Goal: Transaction & Acquisition: Obtain resource

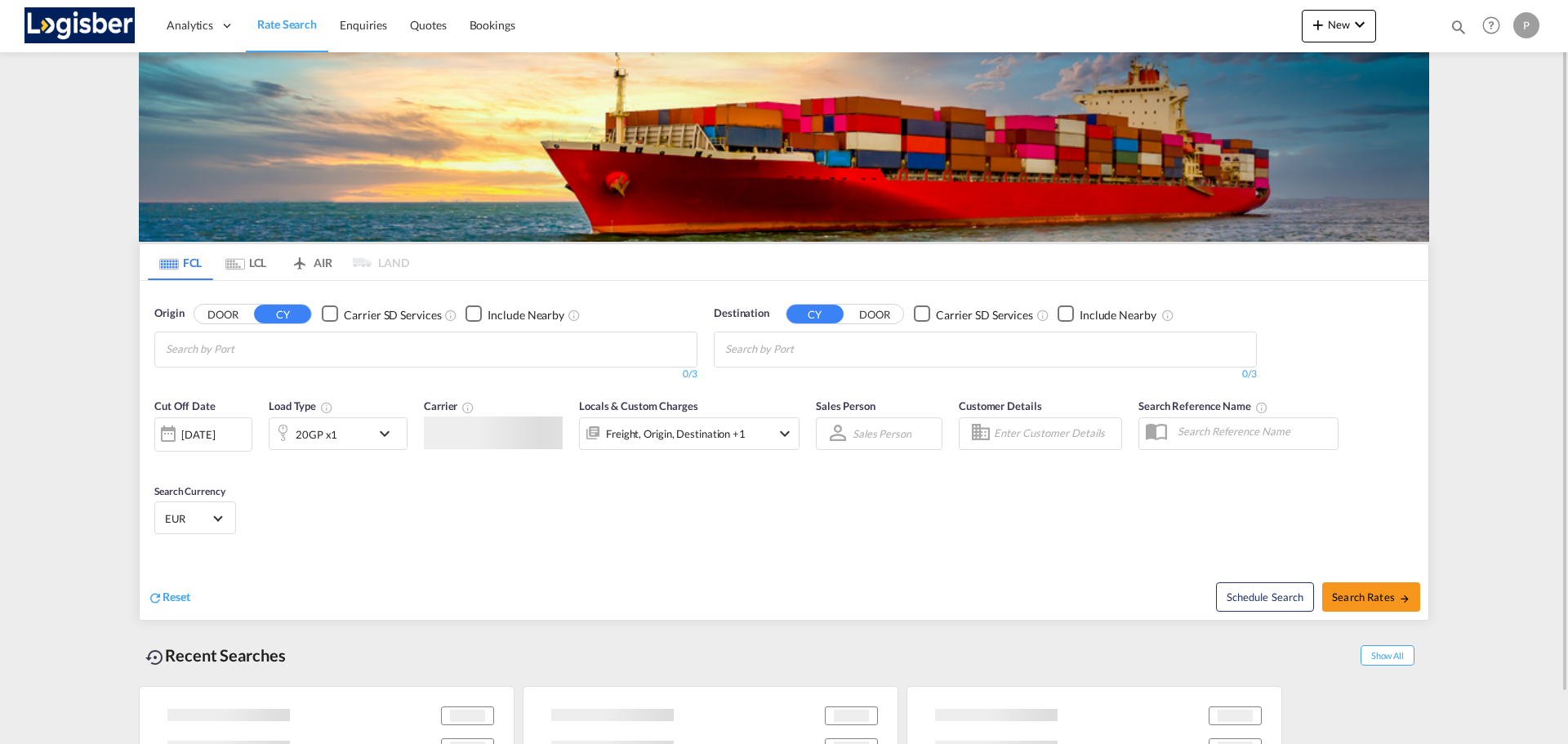
click at [284, 346] on md-chips-wrap "Chips container with autocompletion. Enter the text area, type text to search, …" at bounding box center [245, 348] width 164 height 31
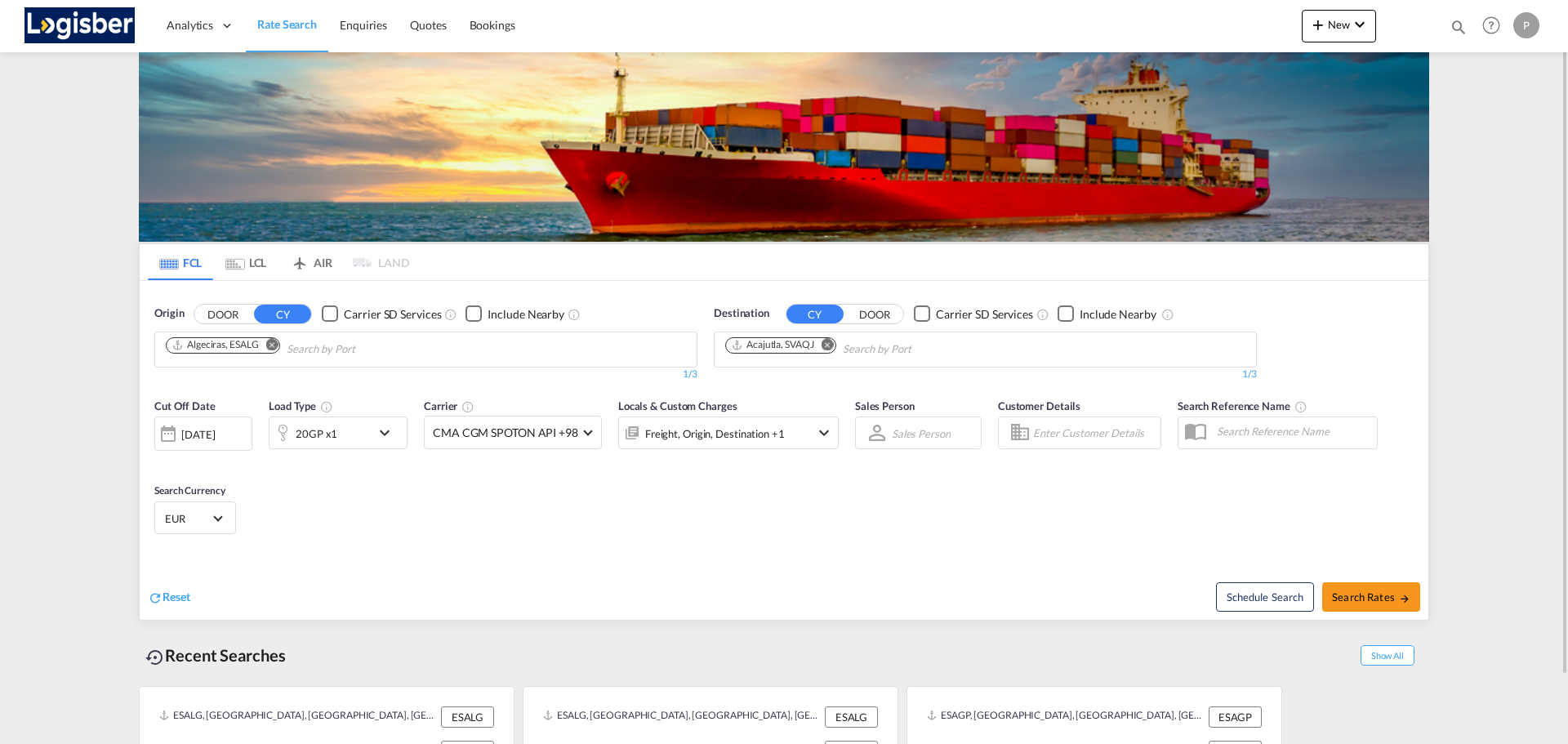
click at [273, 344] on md-icon "Remove" at bounding box center [272, 344] width 13 height 13
click at [829, 343] on md-icon "Remove" at bounding box center [828, 344] width 13 height 13
click at [420, 347] on body "Analytics Dashboard Rate Search Enquiries Quotes Bookings" at bounding box center [784, 372] width 1568 height 744
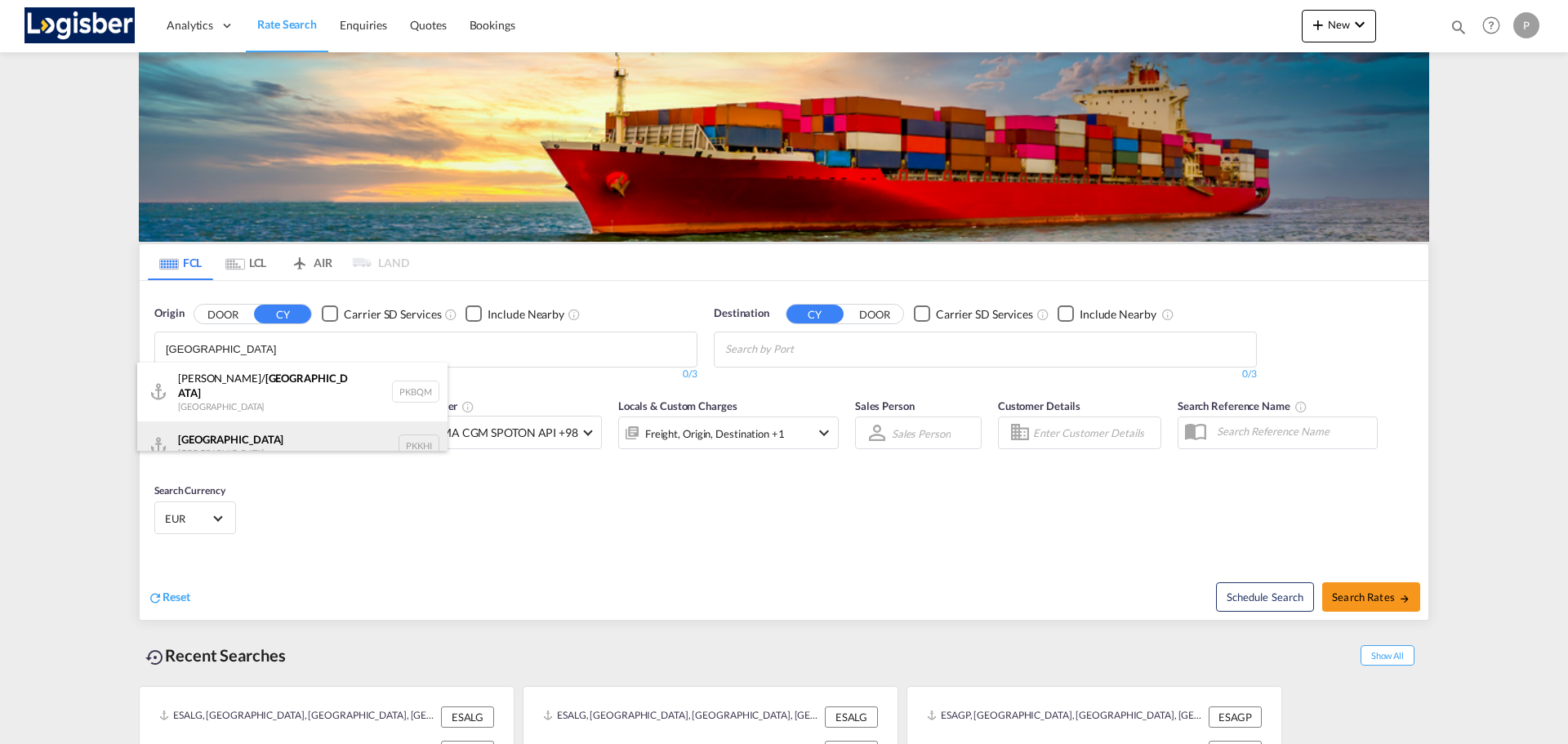
type input "[GEOGRAPHIC_DATA]"
click at [275, 432] on div "[GEOGRAPHIC_DATA] [GEOGRAPHIC_DATA] PKKHI" at bounding box center [293, 446] width 311 height 49
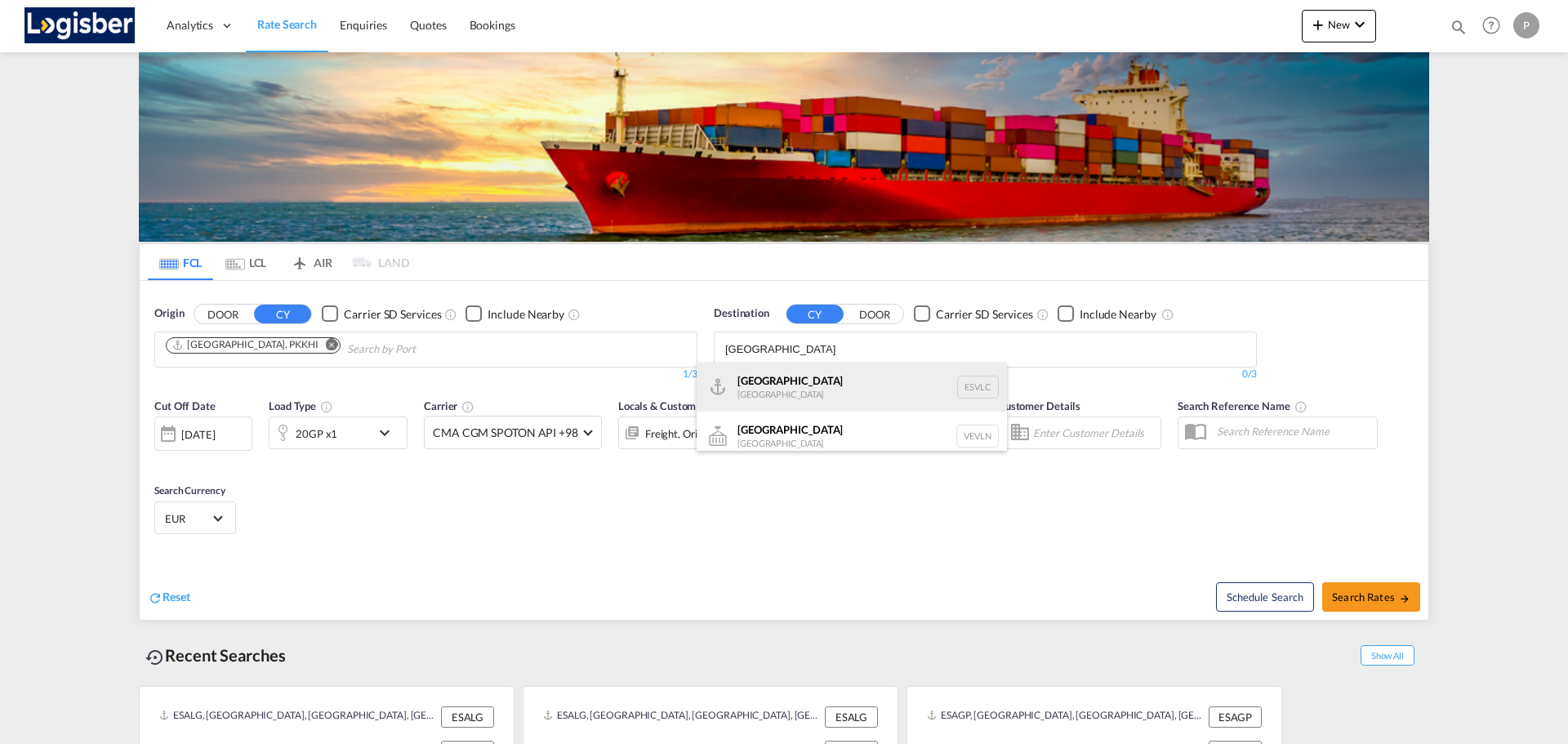
type input "[GEOGRAPHIC_DATA]"
click at [815, 375] on div "[GEOGRAPHIC_DATA] [GEOGRAPHIC_DATA] ESVLC" at bounding box center [852, 387] width 311 height 49
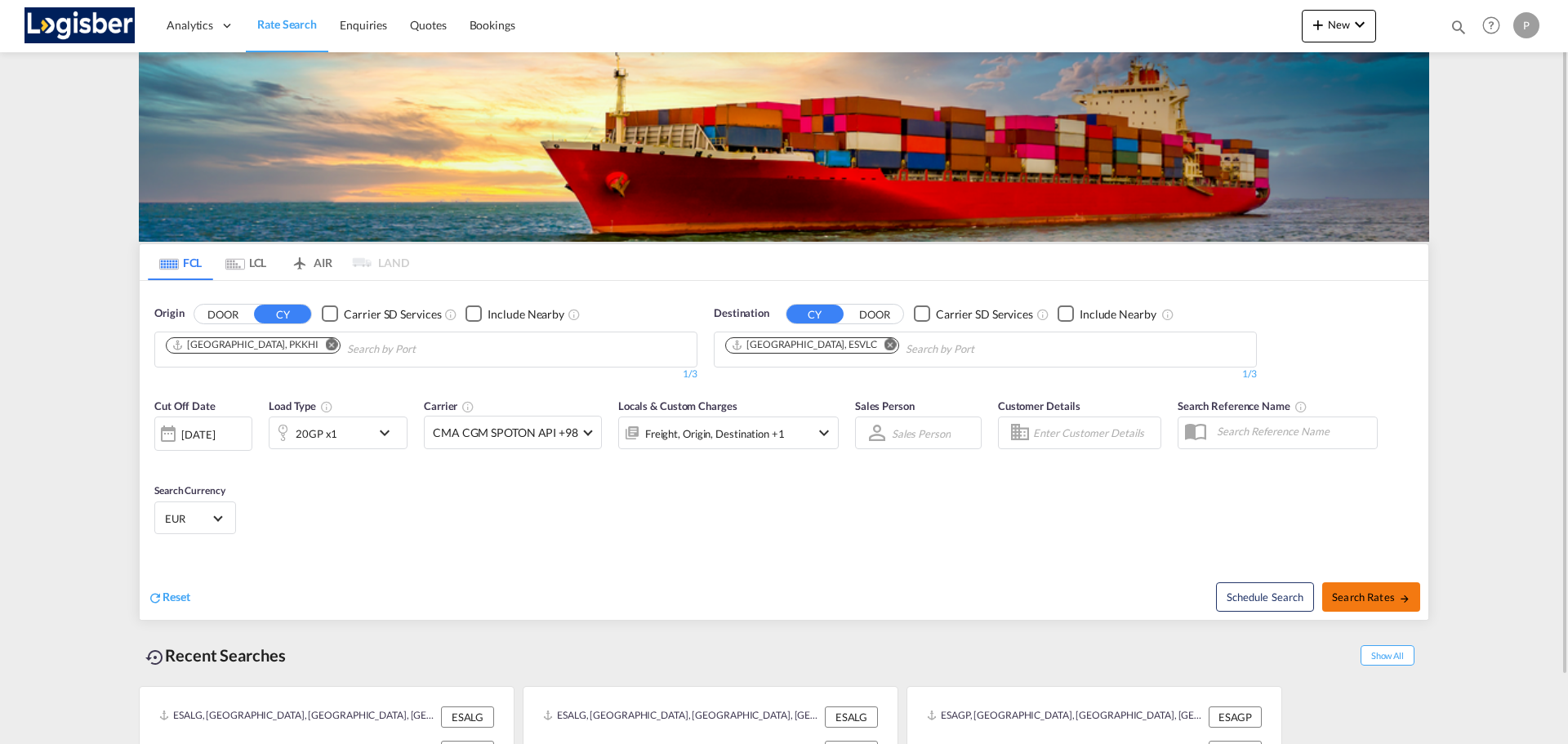
click at [1381, 601] on span "Search Rates" at bounding box center [1370, 597] width 78 height 13
type input "PKKHI to ESVLC / [DATE]"
click at [1361, 596] on span "Search Rates" at bounding box center [1370, 597] width 78 height 13
type input "MYPKG to ESVLC / 27 Aug 2025"
